Goal: Find specific page/section: Find specific page/section

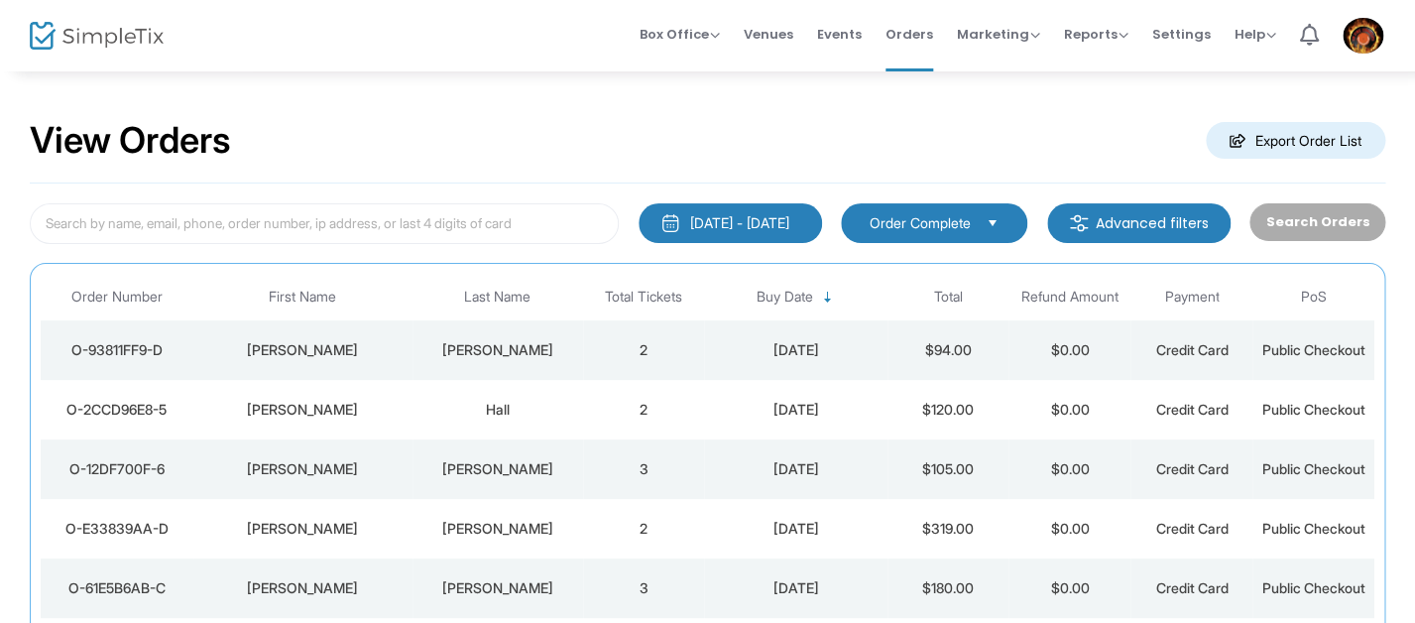
click at [710, 103] on div "View Orders Export Order List" at bounding box center [708, 141] width 1356 height 84
click at [787, 149] on div "View Orders Export Order List" at bounding box center [708, 141] width 1356 height 84
click at [1068, 132] on div "View Orders Export Order List" at bounding box center [708, 141] width 1356 height 84
